Goal: Task Accomplishment & Management: Manage account settings

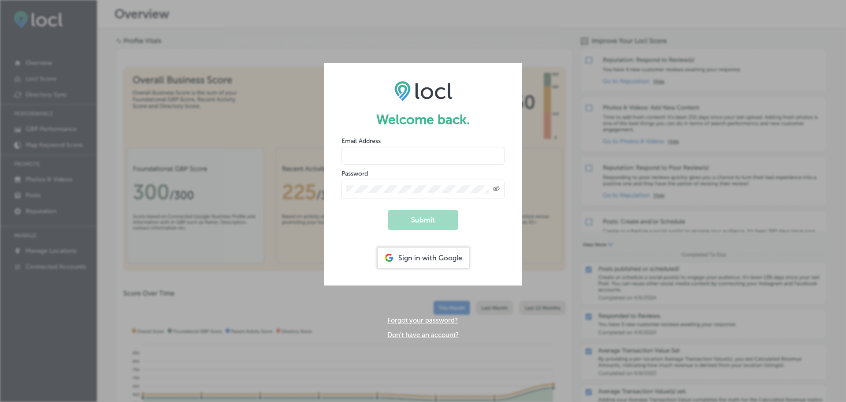
type input "[EMAIL_ADDRESS][DOMAIN_NAME]"
click at [403, 216] on button "Submit" at bounding box center [423, 220] width 71 height 20
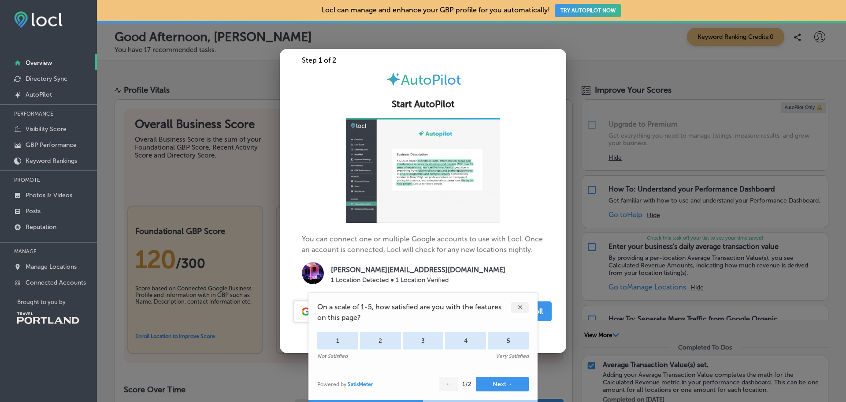
click at [526, 314] on div "On a scale of 1-5, how satisfied are you with the features on this page? 1 2 3 …" at bounding box center [423, 330] width 229 height 75
click at [522, 312] on div "✕" at bounding box center [520, 307] width 18 height 11
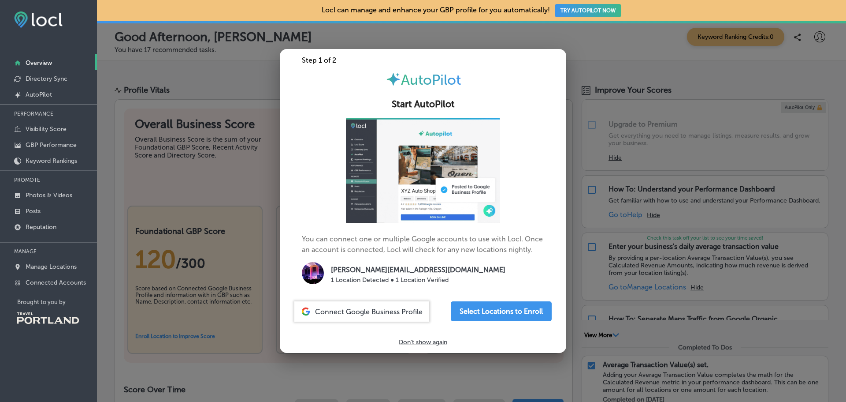
click at [417, 344] on p "Don't show again" at bounding box center [423, 341] width 48 height 7
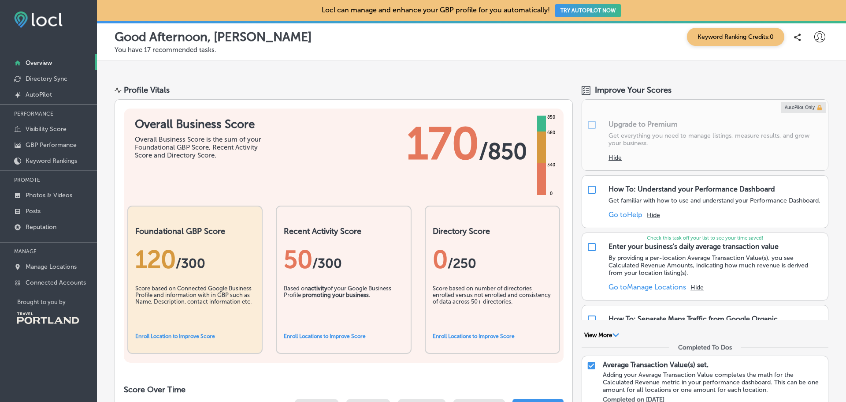
click at [815, 42] on icon at bounding box center [820, 36] width 11 height 11
click at [806, 72] on p "My Account" at bounding box center [808, 68] width 40 height 11
select select "US"
